Goal: Information Seeking & Learning: Find specific fact

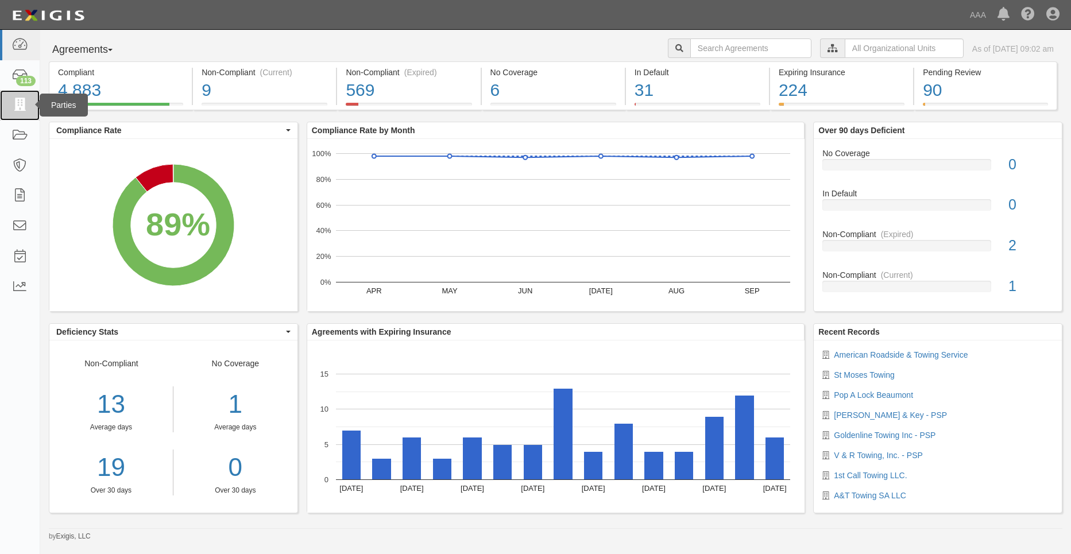
click at [26, 100] on icon at bounding box center [19, 105] width 16 height 13
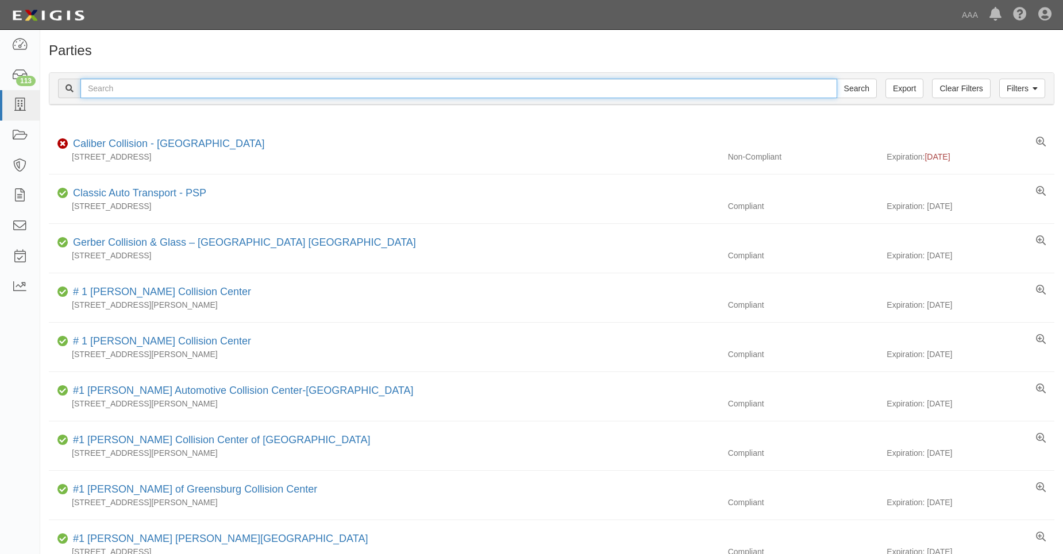
click at [120, 88] on input "text" at bounding box center [458, 89] width 757 height 20
type input "31659"
click at [836, 79] on input "Search" at bounding box center [856, 89] width 40 height 20
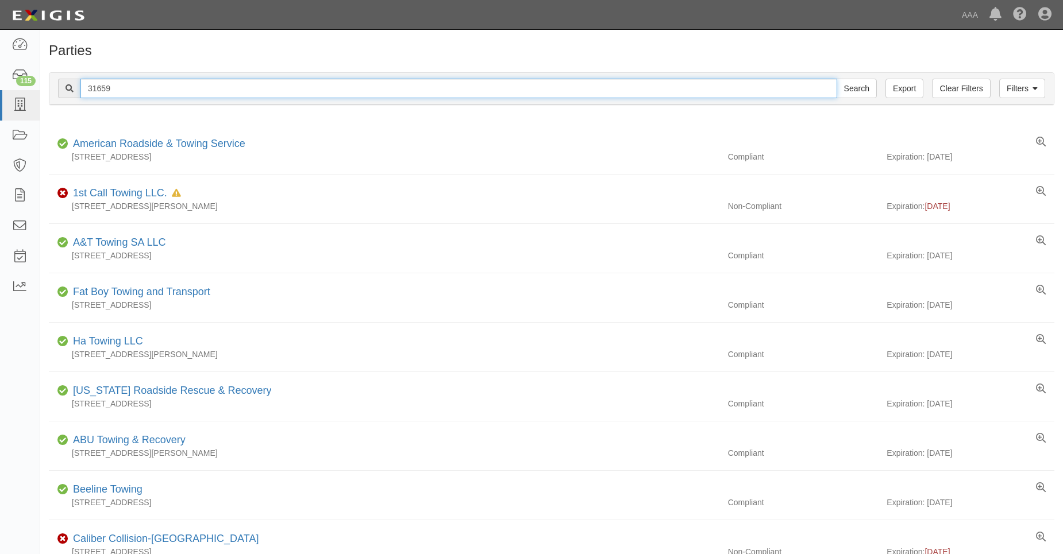
click at [141, 88] on input "31659" at bounding box center [458, 89] width 757 height 20
drag, startPoint x: 102, startPoint y: 91, endPoint x: 125, endPoint y: 91, distance: 23.6
click at [125, 91] on input "31659" at bounding box center [458, 89] width 757 height 20
type input "31651"
click at [836, 79] on input "Search" at bounding box center [856, 89] width 40 height 20
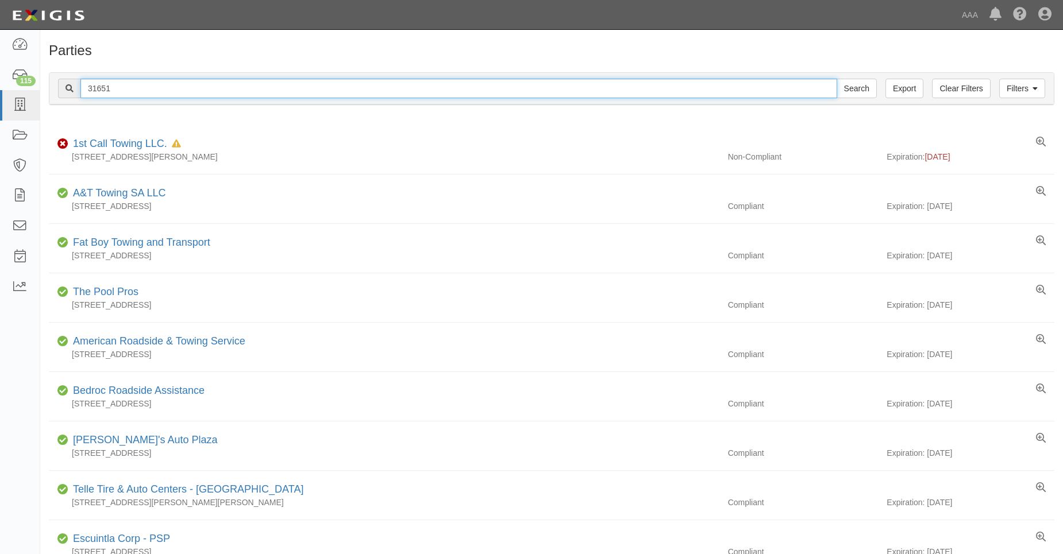
click at [111, 90] on input "31651" at bounding box center [458, 89] width 757 height 20
drag, startPoint x: 99, startPoint y: 89, endPoint x: 121, endPoint y: 87, distance: 22.5
click at [121, 87] on input "31651" at bounding box center [458, 89] width 757 height 20
type input "31218"
click at [836, 79] on input "Search" at bounding box center [856, 89] width 40 height 20
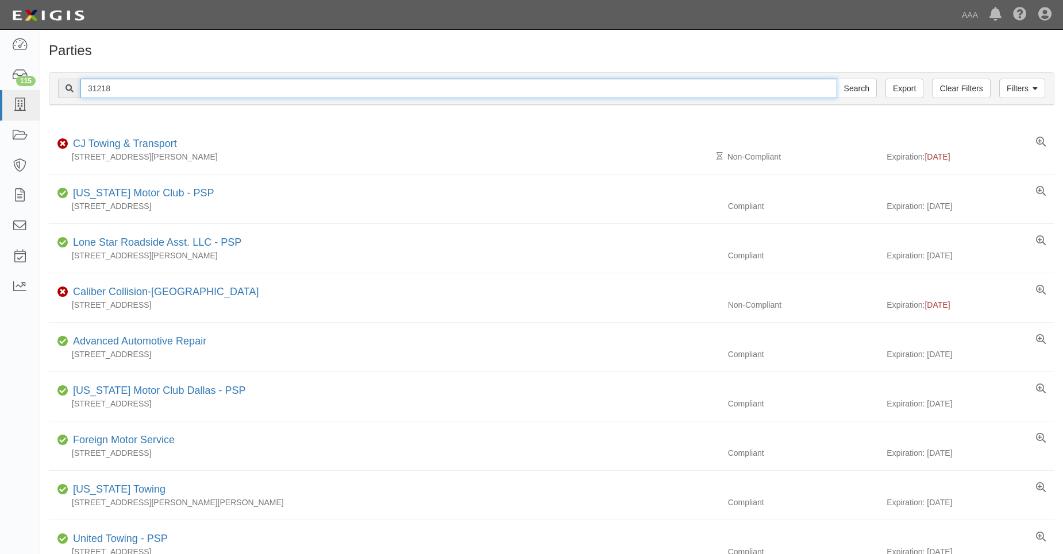
drag, startPoint x: 97, startPoint y: 88, endPoint x: 120, endPoint y: 89, distance: 23.0
click at [120, 89] on input "31218" at bounding box center [458, 89] width 757 height 20
type input "31707"
click at [836, 79] on input "Search" at bounding box center [856, 89] width 40 height 20
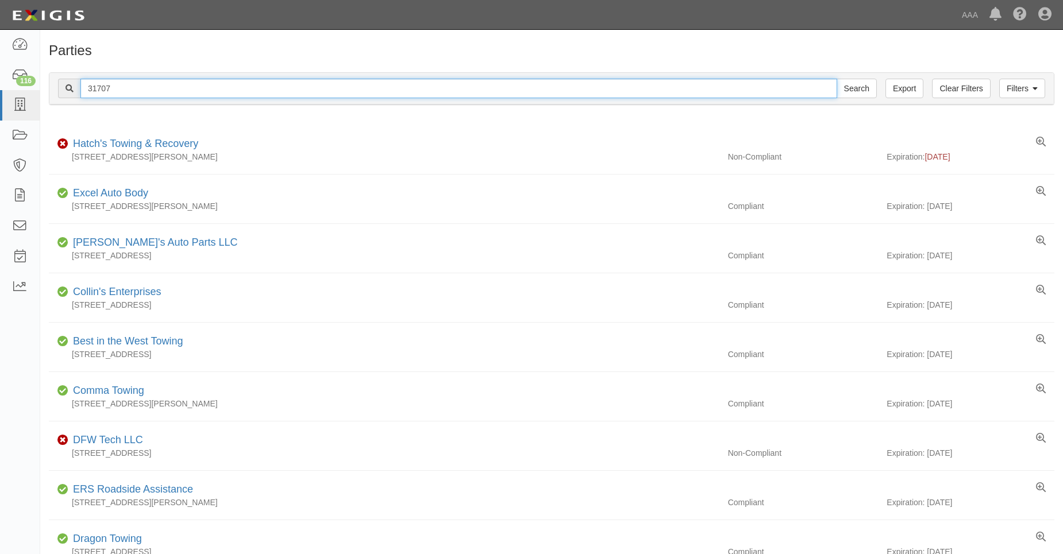
click at [120, 90] on input "31707" at bounding box center [458, 89] width 757 height 20
type input "31744"
click at [836, 79] on input "Search" at bounding box center [856, 89] width 40 height 20
